Goal: Information Seeking & Learning: Learn about a topic

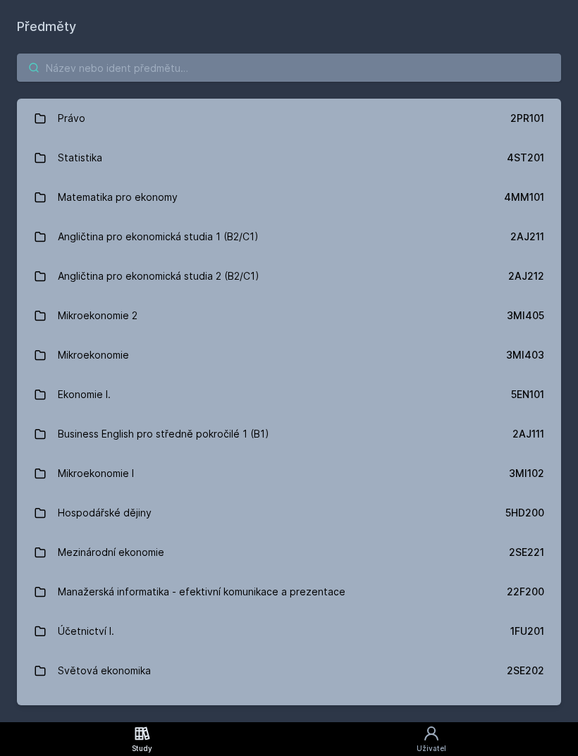
click at [352, 67] on input "search" at bounding box center [289, 68] width 544 height 28
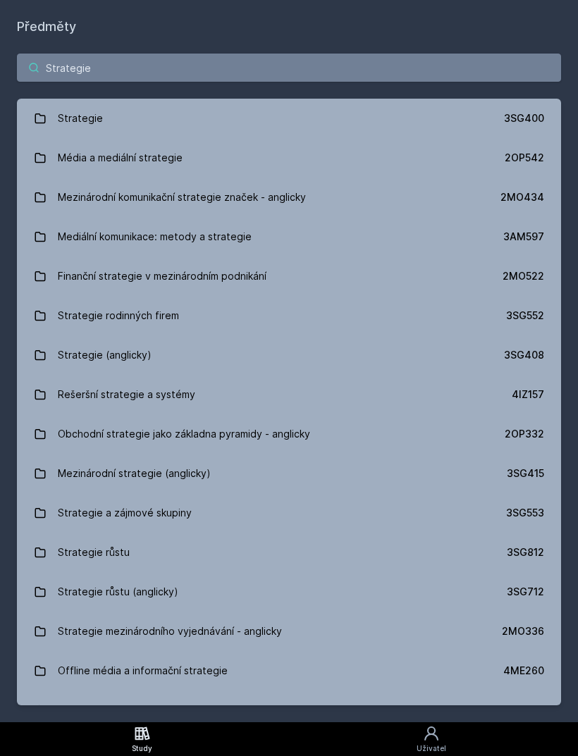
type input "Strategie"
click at [538, 114] on div "3SG400" at bounding box center [524, 118] width 40 height 14
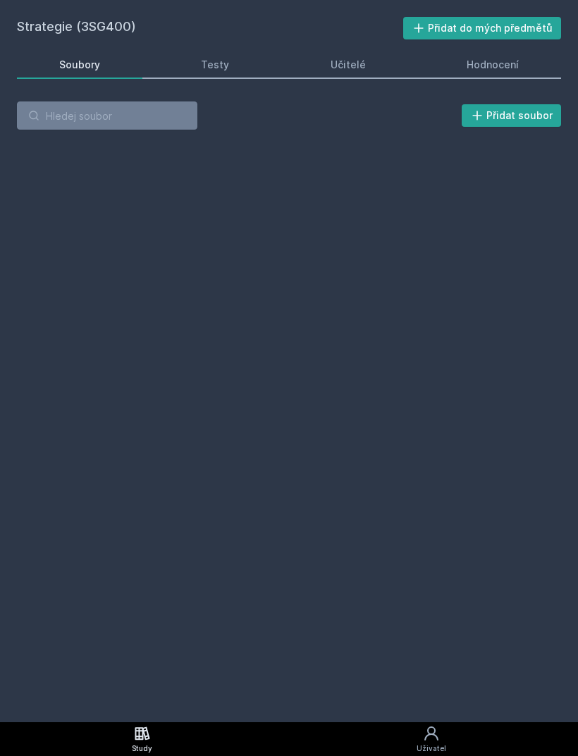
click at [511, 71] on div "Hodnocení" at bounding box center [492, 65] width 52 height 14
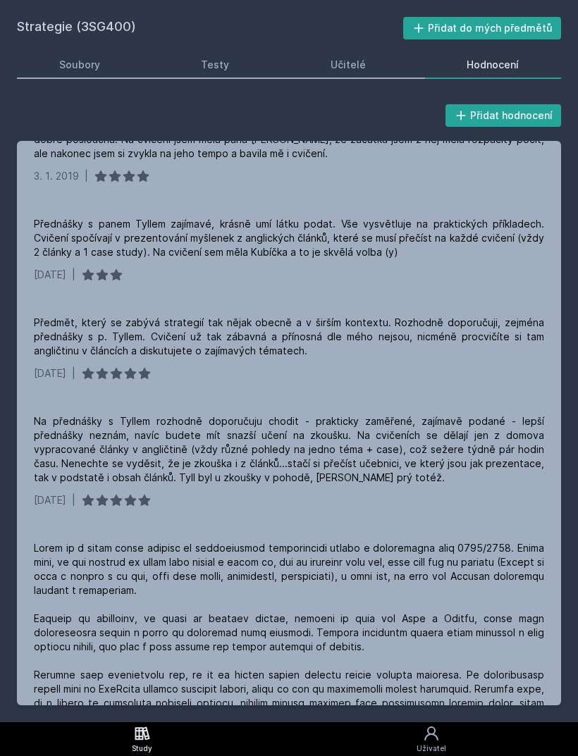
scroll to position [154, 0]
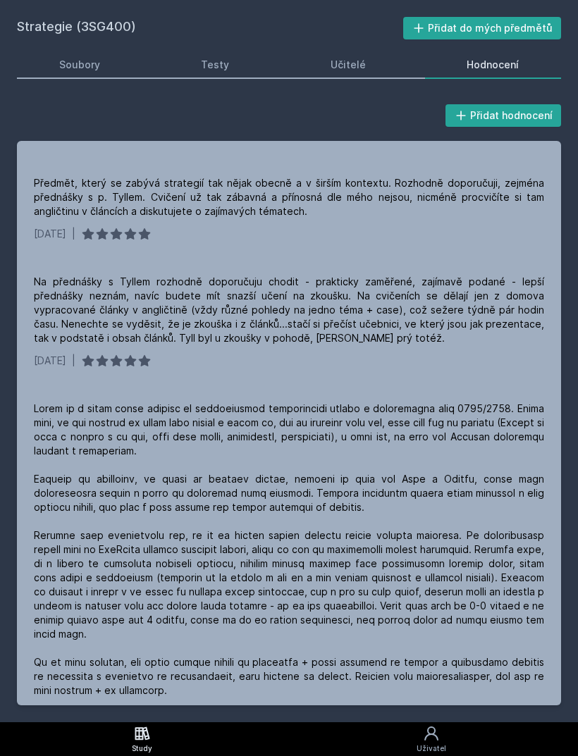
click at [561, 488] on div "Přidat hodnocení Předmět poměrně časově náročný. V průběhu semestru musíte na k…" at bounding box center [289, 403] width 578 height 637
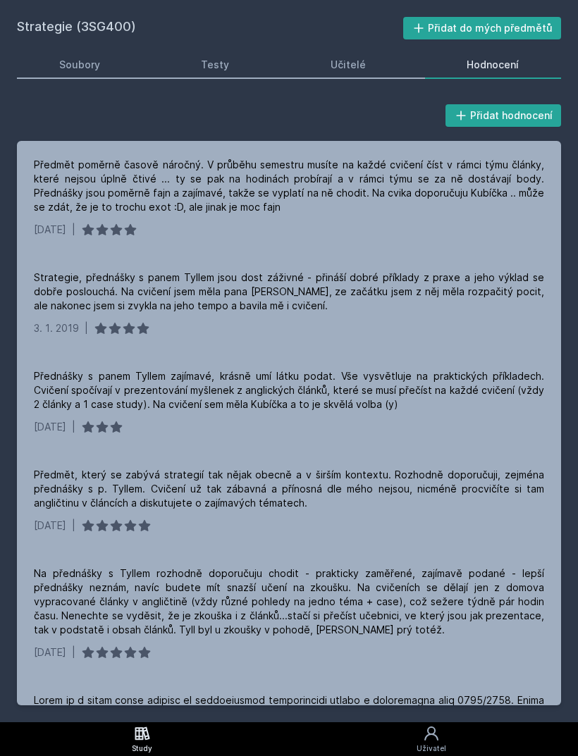
scroll to position [-1, 0]
click at [137, 69] on link "Soubory" at bounding box center [79, 65] width 125 height 28
